Goal: Navigation & Orientation: Find specific page/section

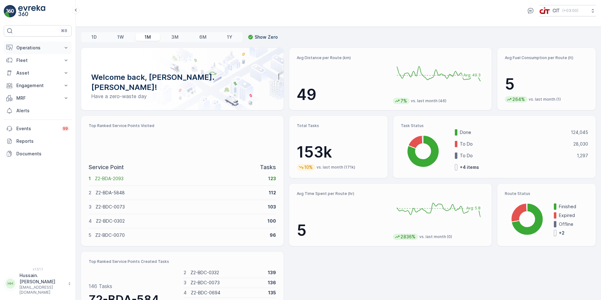
click at [53, 47] on p "Operations" at bounding box center [37, 48] width 43 height 6
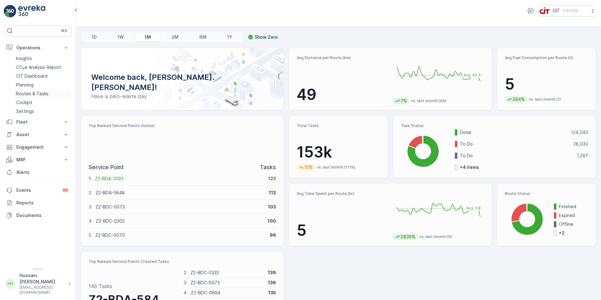
click at [40, 95] on p "Routes & Tasks" at bounding box center [32, 94] width 32 height 6
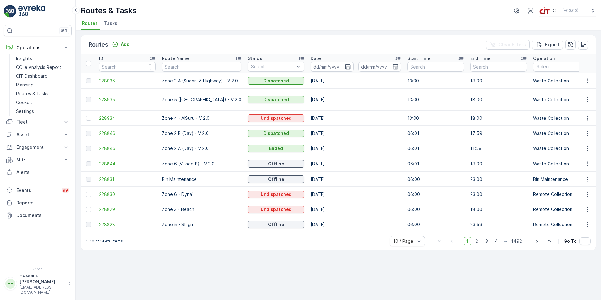
click at [109, 80] on span "228936" at bounding box center [127, 81] width 57 height 6
